Goal: Transaction & Acquisition: Purchase product/service

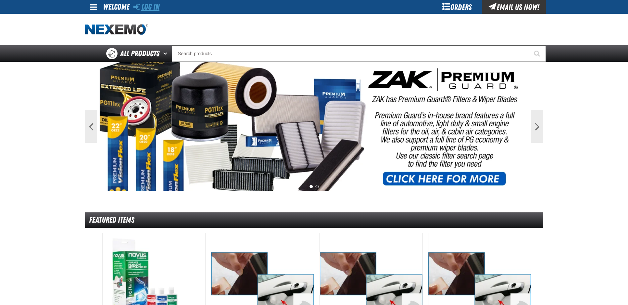
click at [151, 10] on link "Log In" at bounding box center [146, 6] width 26 height 9
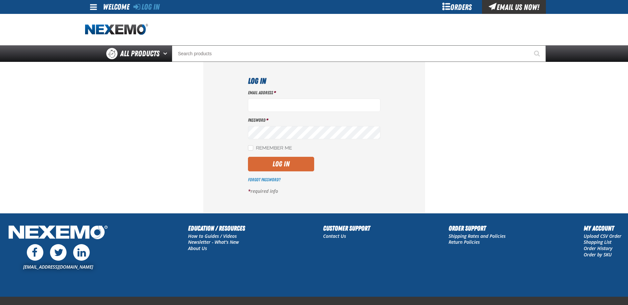
type input "[EMAIL_ADDRESS][DOMAIN_NAME]"
click at [282, 168] on button "Log In" at bounding box center [281, 164] width 66 height 15
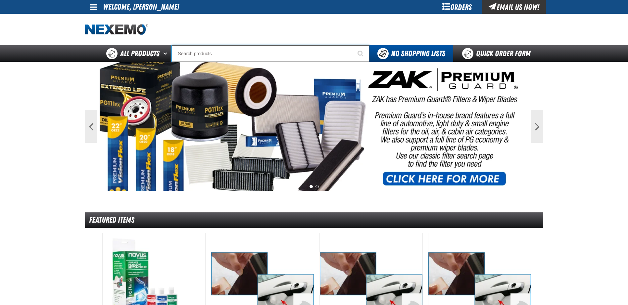
click at [211, 55] on input "Search" at bounding box center [271, 53] width 198 height 17
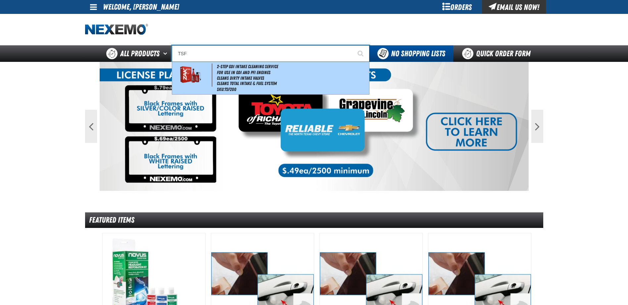
click at [193, 77] on img at bounding box center [190, 75] width 30 height 23
type input "2-Step GDI Intake Cleaning Service"
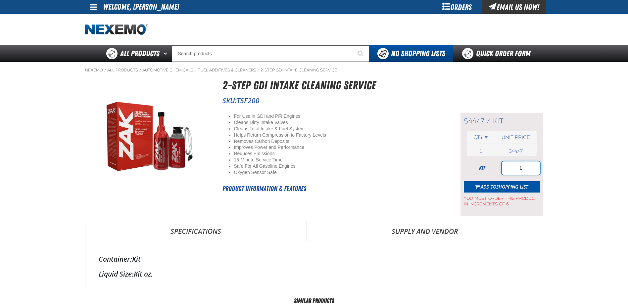
click at [524, 168] on input "1" at bounding box center [521, 168] width 38 height 13
drag, startPoint x: 524, startPoint y: 168, endPoint x: 508, endPoint y: 171, distance: 15.9
click at [508, 171] on input "1" at bounding box center [521, 168] width 38 height 13
type input "36"
click at [503, 186] on span "Shopping List" at bounding box center [512, 187] width 32 height 6
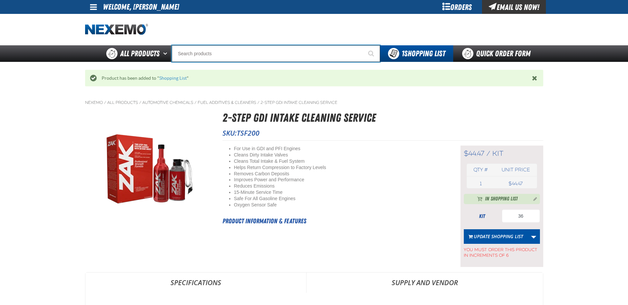
click at [217, 50] on input "Search" at bounding box center [276, 53] width 208 height 17
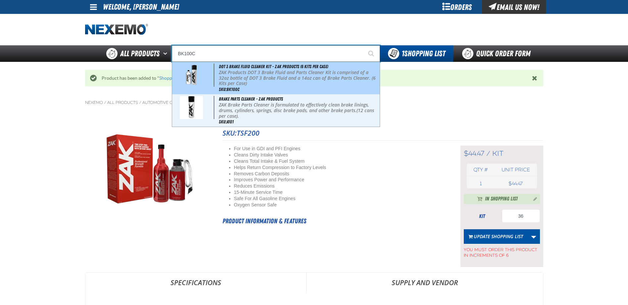
click at [285, 84] on p "ZAK Products DOT 3 Brake Fluid and Parts Cleaner Kit is comprised of a 32oz bot…" at bounding box center [298, 78] width 159 height 17
type input "DOT 3 Brake Fluid Cleaner Kit - ZAK Products (6 Kits per Case)"
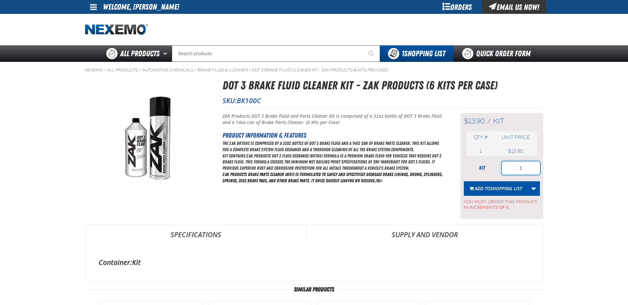
drag, startPoint x: 518, startPoint y: 168, endPoint x: 529, endPoint y: 168, distance: 10.6
click at [528, 168] on input "1" at bounding box center [521, 168] width 38 height 13
type input "36"
click at [504, 194] on button "Add to Shopping List" at bounding box center [496, 189] width 64 height 15
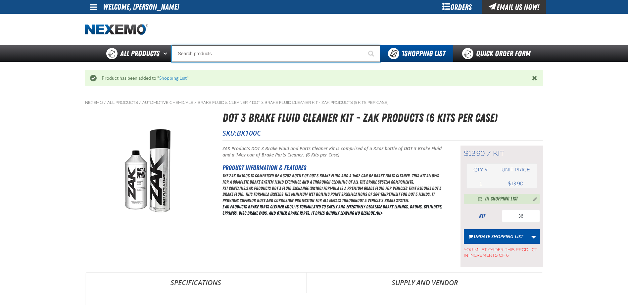
click at [220, 54] on input "Search" at bounding box center [276, 53] width 208 height 17
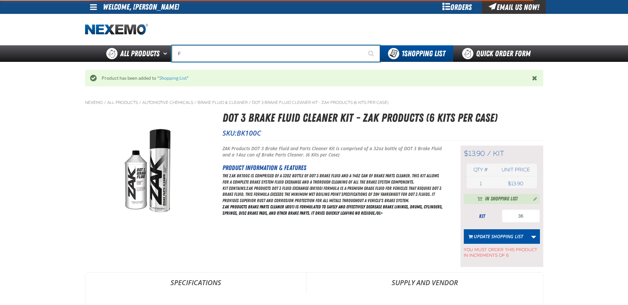
type input "FI"
type input "FIAT"
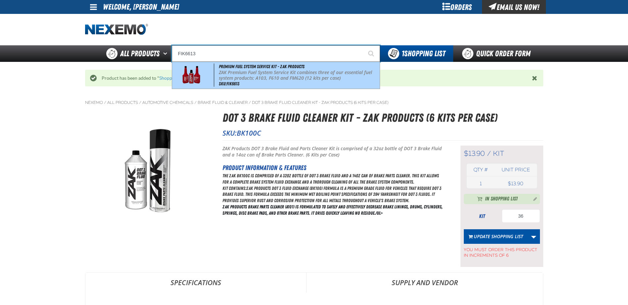
click at [206, 75] on span at bounding box center [194, 75] width 41 height 23
type input "Premium Fuel System Service Kit - ZAK Products"
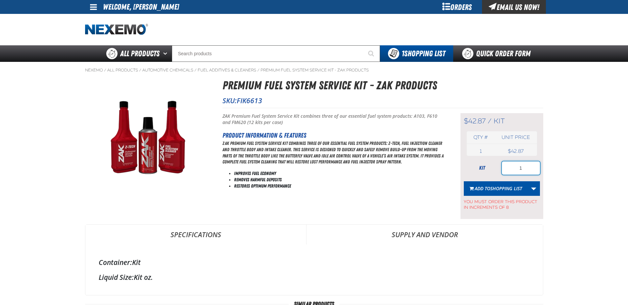
drag, startPoint x: 520, startPoint y: 168, endPoint x: 523, endPoint y: 168, distance: 3.6
click at [523, 168] on input "1" at bounding box center [521, 168] width 38 height 13
type input "8"
click at [493, 188] on span "Shopping List" at bounding box center [507, 188] width 32 height 6
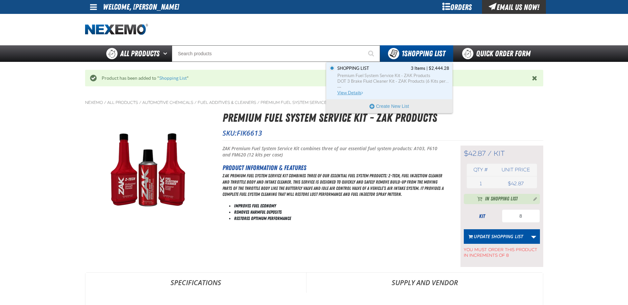
click at [401, 81] on span "DOT 3 Brake Fluid Cleaner Kit - ZAK Products (6 Kits per Case)" at bounding box center [394, 81] width 112 height 6
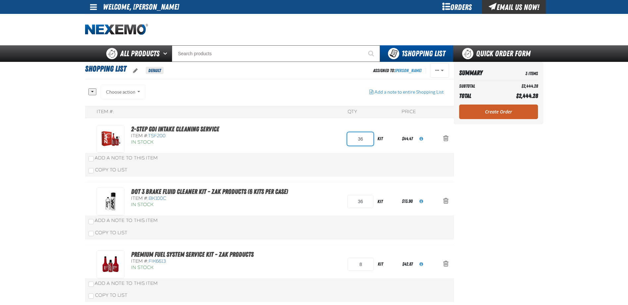
drag, startPoint x: 354, startPoint y: 139, endPoint x: 365, endPoint y: 140, distance: 11.3
click at [365, 140] on input "36" at bounding box center [360, 138] width 26 height 13
type input "48"
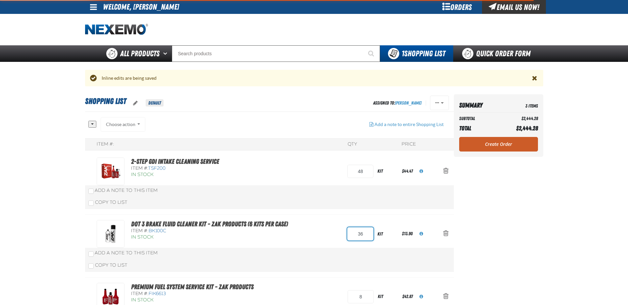
click at [360, 202] on div "All None Choose action Add to Shopping List1" at bounding box center [269, 228] width 369 height 223
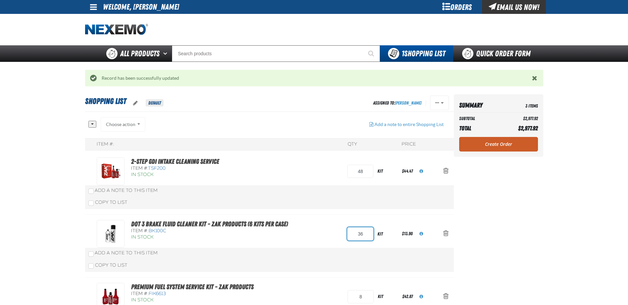
drag, startPoint x: 357, startPoint y: 236, endPoint x: 368, endPoint y: 235, distance: 10.6
click at [368, 235] on input "36" at bounding box center [360, 234] width 26 height 13
type input "48"
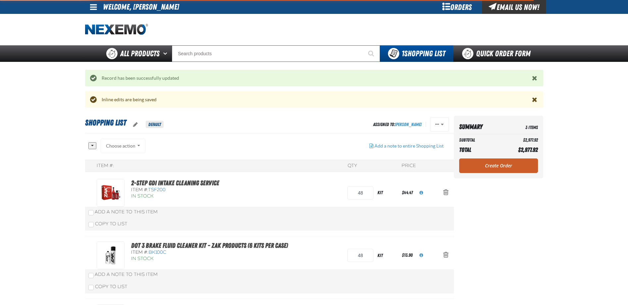
click at [494, 237] on aside "Summary 3 Items Subtotal $2,977.92 Total $2,977.92 Loading... Create Order" at bounding box center [498, 239] width 89 height 246
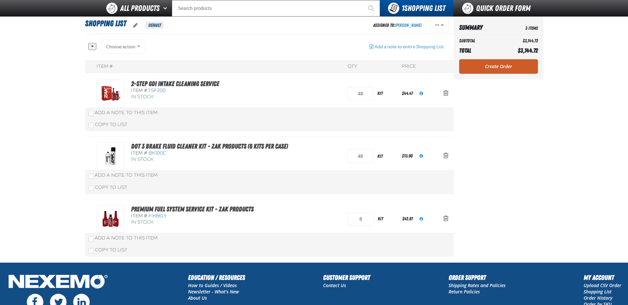
scroll to position [34, 0]
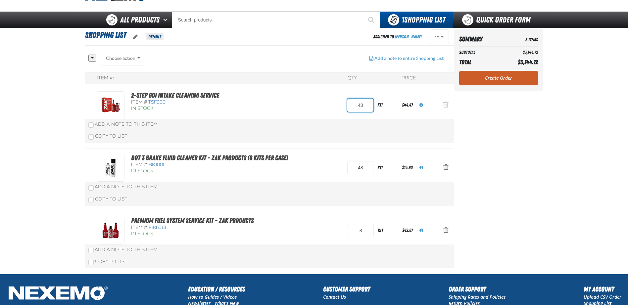
click at [371, 105] on input "48" at bounding box center [360, 105] width 26 height 13
click at [499, 82] on link "Create Order" at bounding box center [498, 78] width 79 height 15
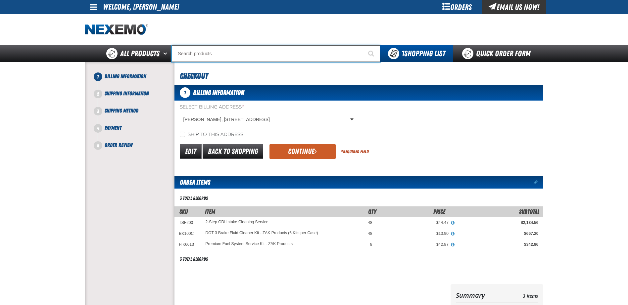
click at [231, 55] on input "Search" at bounding box center [276, 53] width 208 height 17
type input "C"
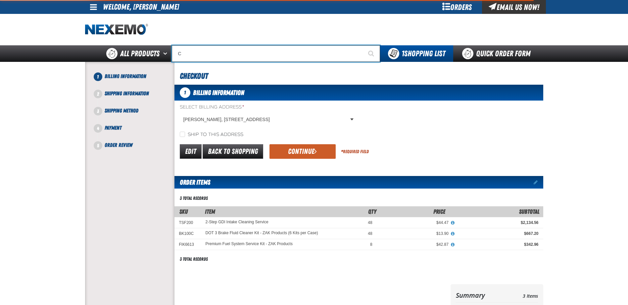
type input "C Alkaline Battery 1.5 Volt (12 per pack)"
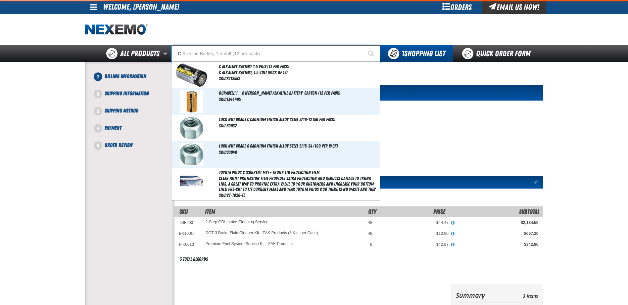
type input "CR"
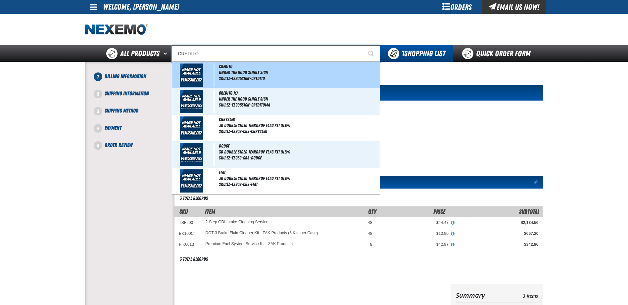
type input "CREDITO"
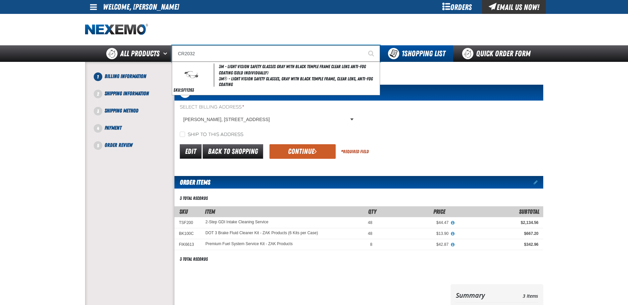
drag, startPoint x: 186, startPoint y: 52, endPoint x: 176, endPoint y: 53, distance: 10.3
click at [176, 53] on input "CR2032" at bounding box center [276, 53] width 208 height 17
click at [183, 54] on input "CR2032" at bounding box center [276, 53] width 208 height 17
drag, startPoint x: 183, startPoint y: 54, endPoint x: 179, endPoint y: 54, distance: 4.6
click at [179, 54] on input "CR2032" at bounding box center [276, 53] width 208 height 17
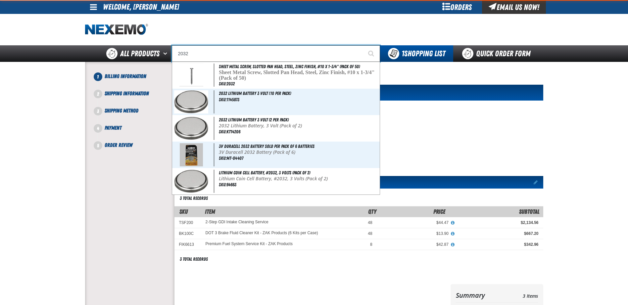
type input "2032"
click at [364, 45] on button "Start Searching" at bounding box center [372, 53] width 17 height 17
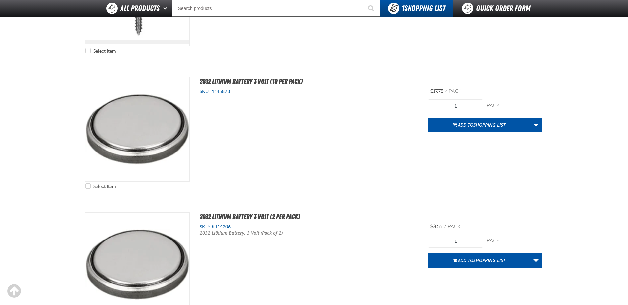
scroll to position [166, 0]
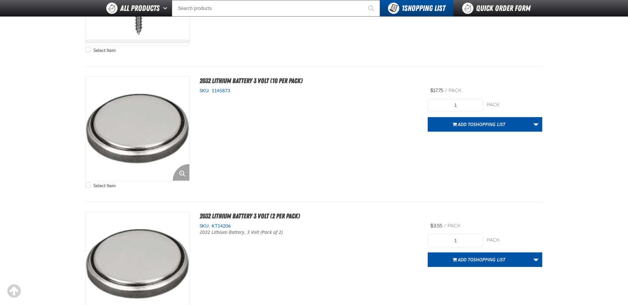
click at [153, 115] on img "View Details of the 2032 Lithium Battery 3 Volt (10 per pack)" at bounding box center [137, 129] width 104 height 104
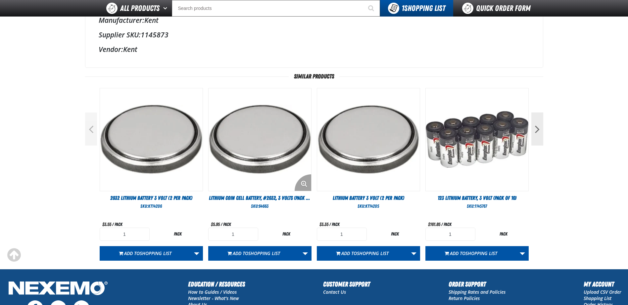
scroll to position [232, 0]
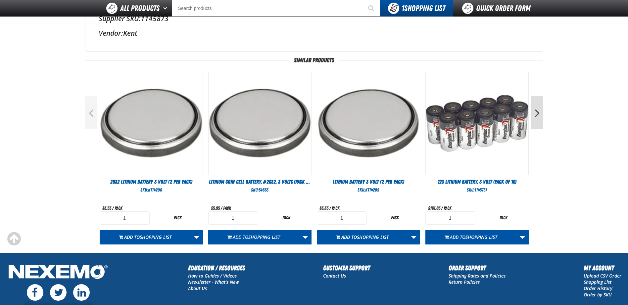
click at [540, 116] on button "Next" at bounding box center [538, 112] width 12 height 33
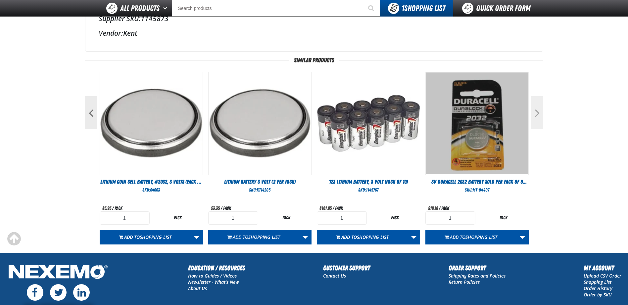
click at [540, 116] on button "Next" at bounding box center [538, 112] width 12 height 33
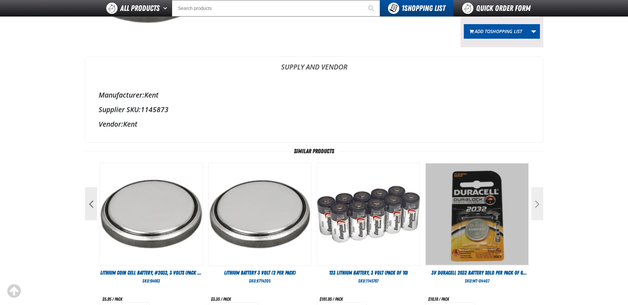
scroll to position [0, 0]
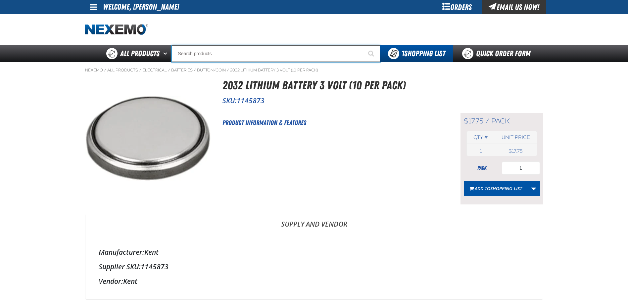
click at [234, 57] on input "Search" at bounding box center [276, 53] width 208 height 17
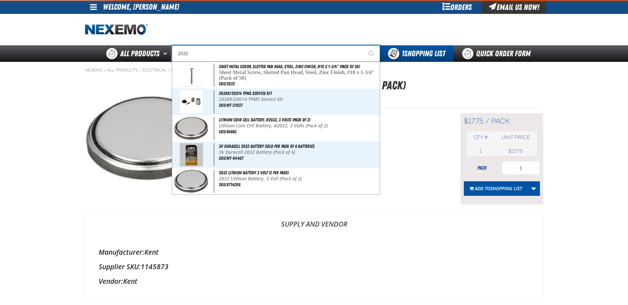
type input "2032"
click at [364, 45] on button "Start Searching" at bounding box center [372, 53] width 17 height 17
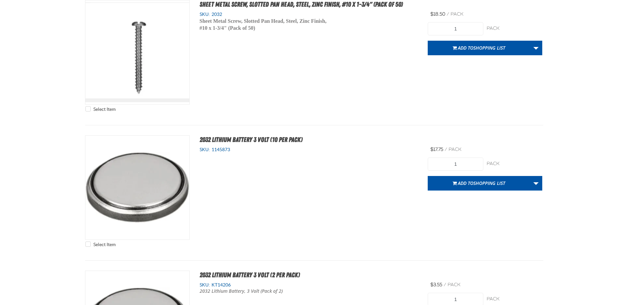
scroll to position [132, 0]
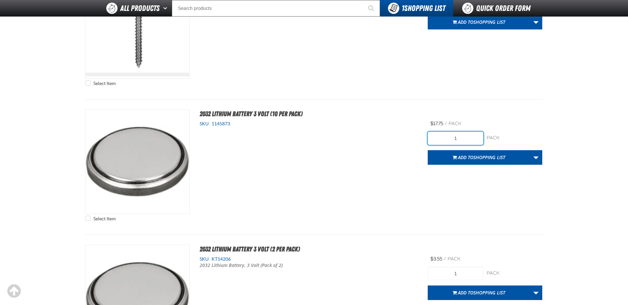
drag, startPoint x: 458, startPoint y: 136, endPoint x: 447, endPoint y: 137, distance: 10.6
click at [447, 137] on input "1" at bounding box center [456, 138] width 56 height 13
type input "10"
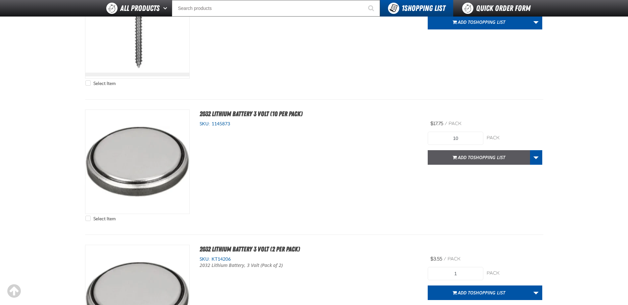
click at [463, 156] on span "Add to Shopping List" at bounding box center [481, 157] width 47 height 6
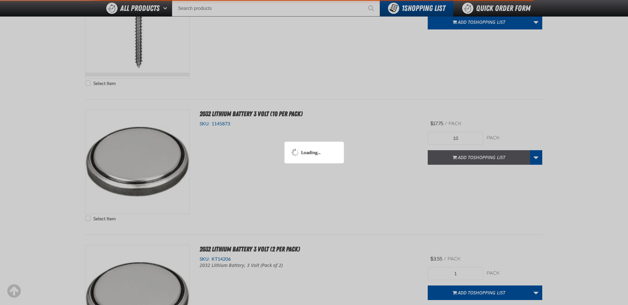
scroll to position [165, 0]
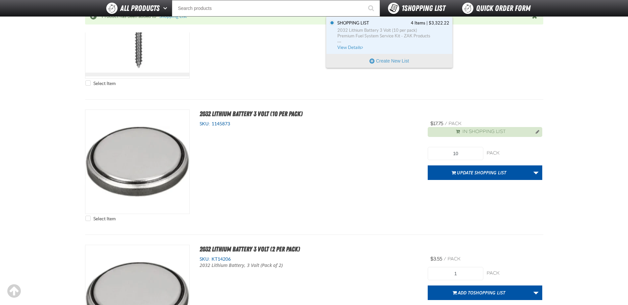
click at [404, 11] on span "1 Shopping List" at bounding box center [424, 8] width 44 height 9
click at [398, 23] on span "Shopping List 4 Items | $3,322.22" at bounding box center [394, 23] width 112 height 6
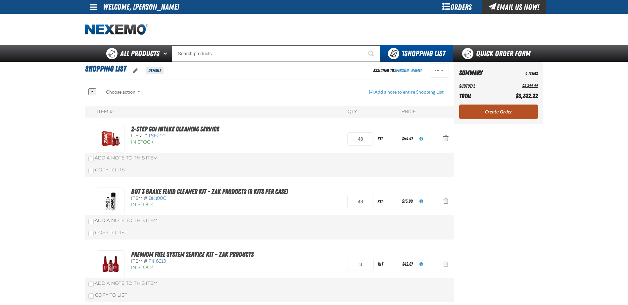
click at [491, 111] on link "Create Order" at bounding box center [498, 112] width 79 height 15
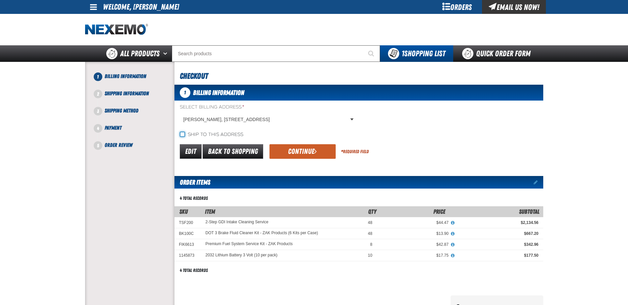
click at [184, 134] on input "Ship to this address" at bounding box center [182, 134] width 5 height 5
checkbox input "true"
click at [291, 148] on button "Continue" at bounding box center [303, 151] width 66 height 15
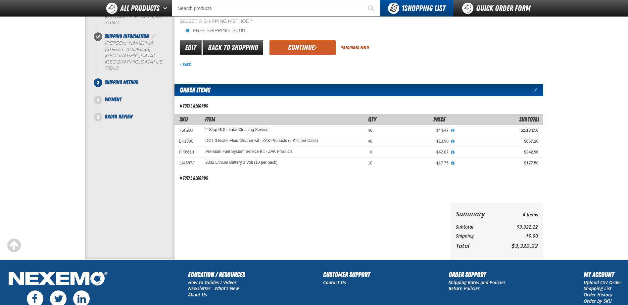
scroll to position [66, 0]
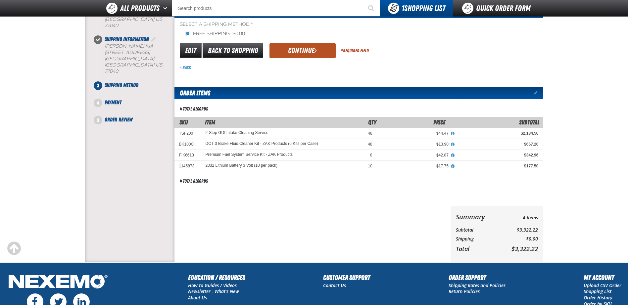
click at [308, 54] on button "Continue" at bounding box center [303, 50] width 66 height 15
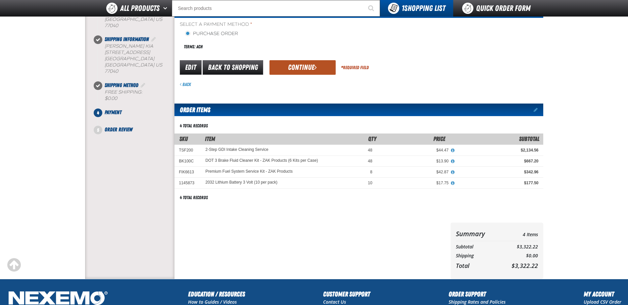
click at [299, 68] on button "Continue" at bounding box center [303, 67] width 66 height 15
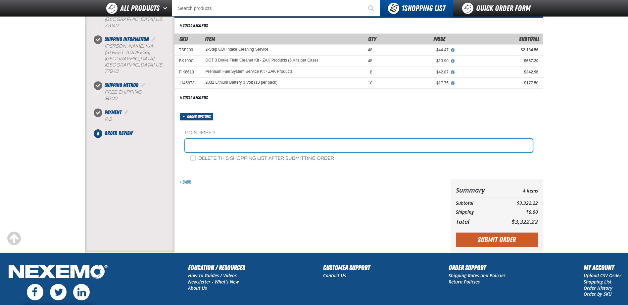
click at [218, 145] on input "text" at bounding box center [359, 145] width 348 height 13
type input "KZAK92225"
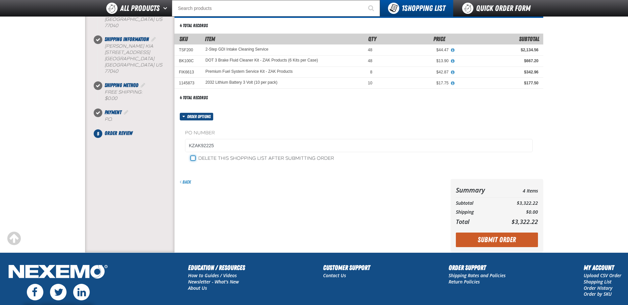
click at [192, 156] on input "Delete this shopping list after submitting order" at bounding box center [192, 158] width 5 height 5
checkbox input "true"
click at [505, 242] on button "Submit Order" at bounding box center [497, 240] width 82 height 15
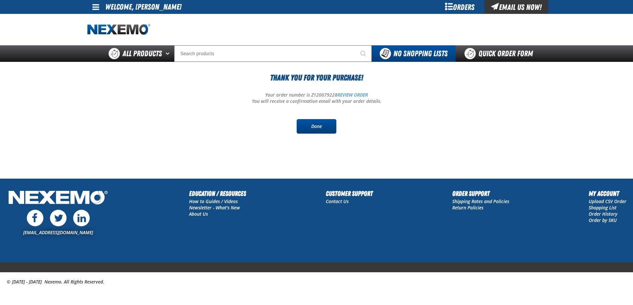
click at [303, 120] on link "Done" at bounding box center [317, 126] width 40 height 15
